Goal: Find contact information: Find contact information

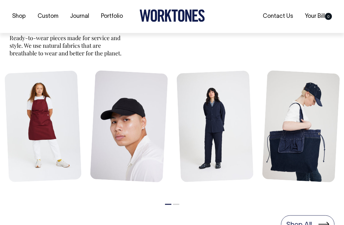
scroll to position [282, 0]
click at [227, 104] on link at bounding box center [214, 127] width 77 height 113
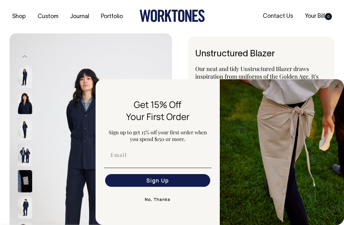
click at [165, 204] on button "No, Thanks" at bounding box center [158, 199] width 108 height 13
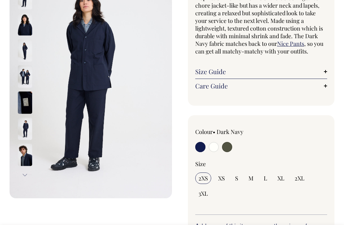
scroll to position [78, 0]
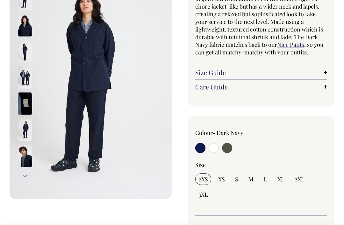
click at [213, 144] on input "radio" at bounding box center [214, 148] width 10 height 10
radio input "true"
select select "Off-White"
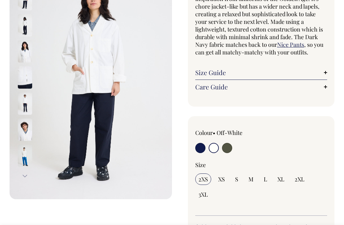
click at [223, 145] on input "radio" at bounding box center [227, 148] width 10 height 10
radio input "true"
select select "Olive"
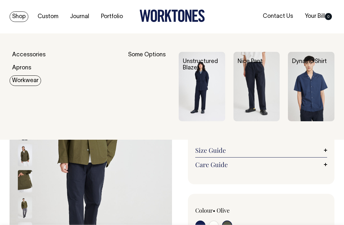
click at [29, 80] on link "Workwear" at bounding box center [26, 80] width 32 height 11
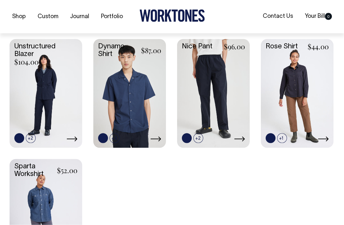
scroll to position [166, 0]
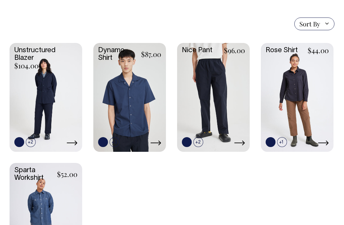
click at [0, 0] on link at bounding box center [0, 0] width 0 height 0
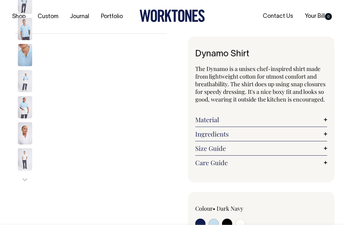
radio input "true"
select select "True Blue"
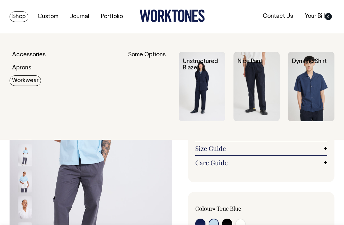
click at [308, 86] on img at bounding box center [311, 87] width 46 height 70
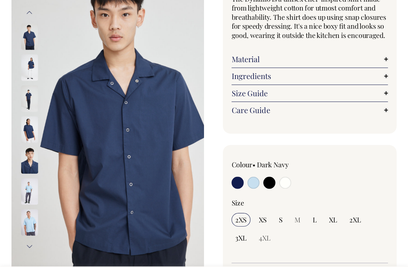
scroll to position [11, 0]
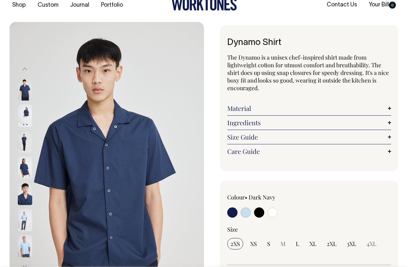
click at [336, 2] on link "Contact Us" at bounding box center [341, 5] width 35 height 11
